Goal: Task Accomplishment & Management: Use online tool/utility

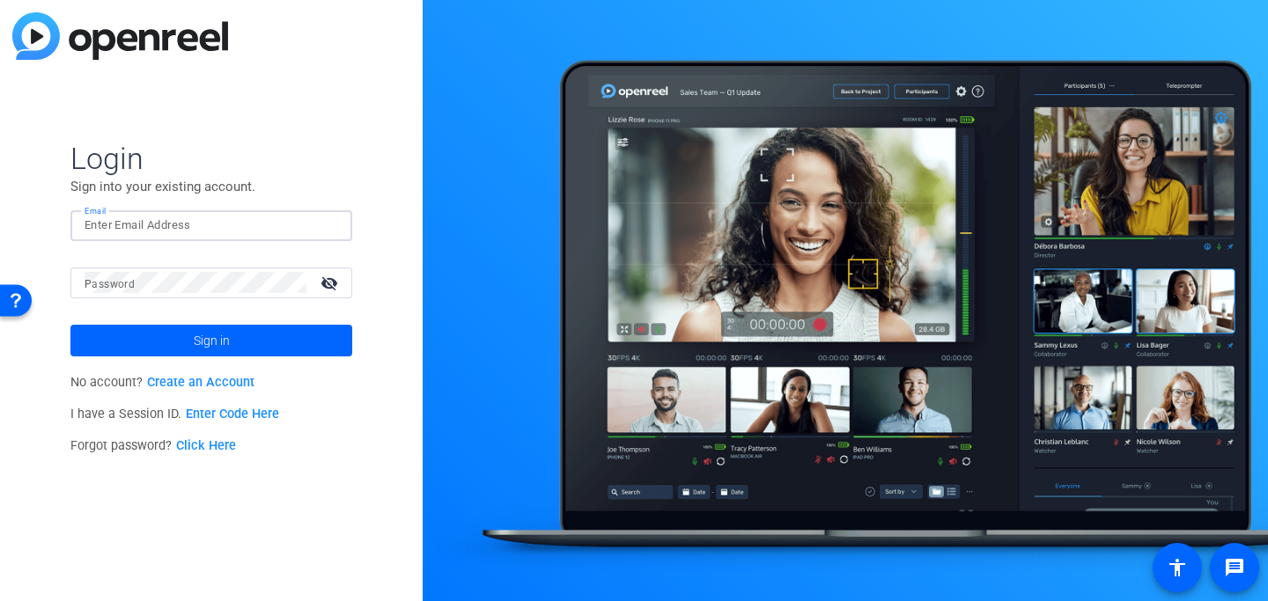
click at [262, 223] on input "Email" at bounding box center [212, 225] width 254 height 21
type input "[EMAIL_ADDRESS][DOMAIN_NAME]"
click at [70, 325] on button "Sign in" at bounding box center [211, 341] width 282 height 32
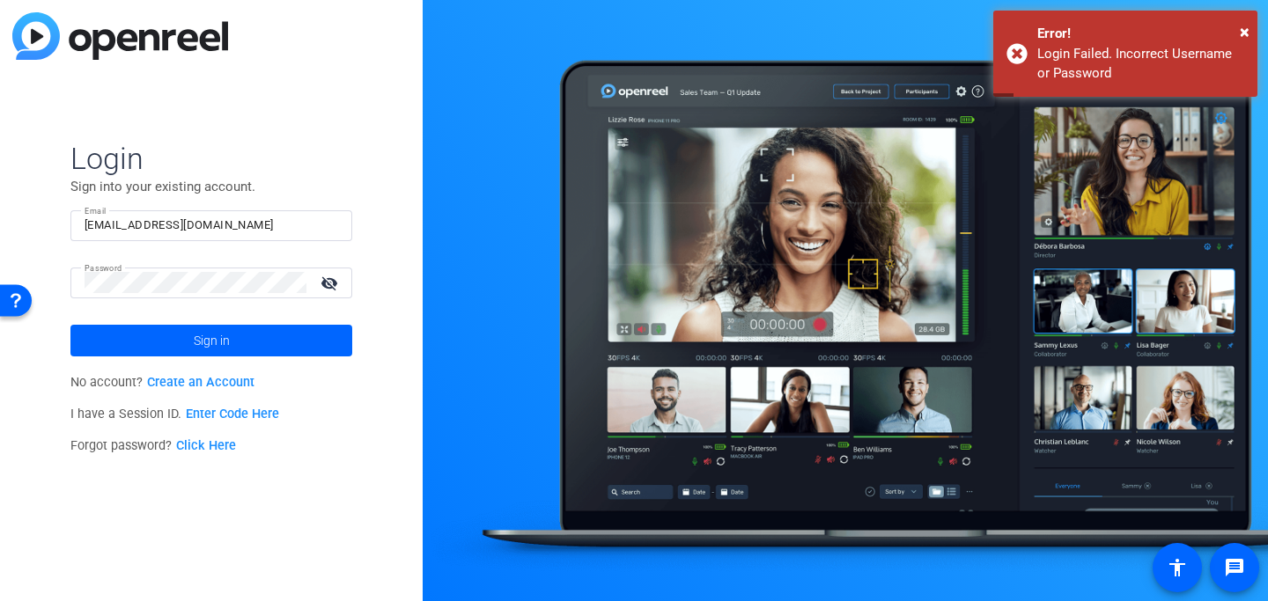
click at [347, 284] on mat-icon "visibility_off" at bounding box center [331, 283] width 42 height 26
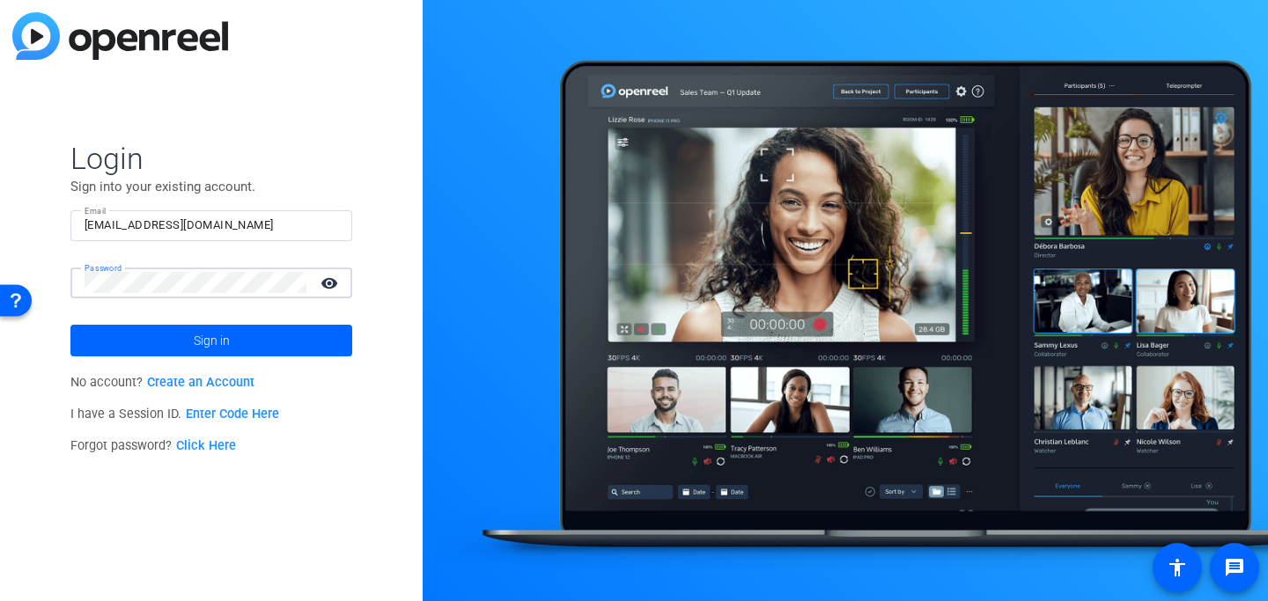
click at [70, 325] on button "Sign in" at bounding box center [211, 341] width 282 height 32
